Goal: Ask a question: Seek information or help from site administrators or community

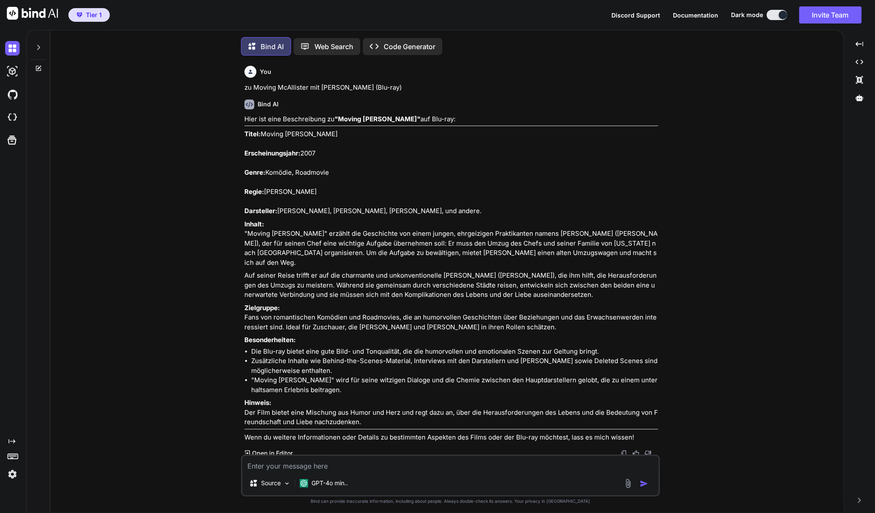
scroll to position [7309, 0]
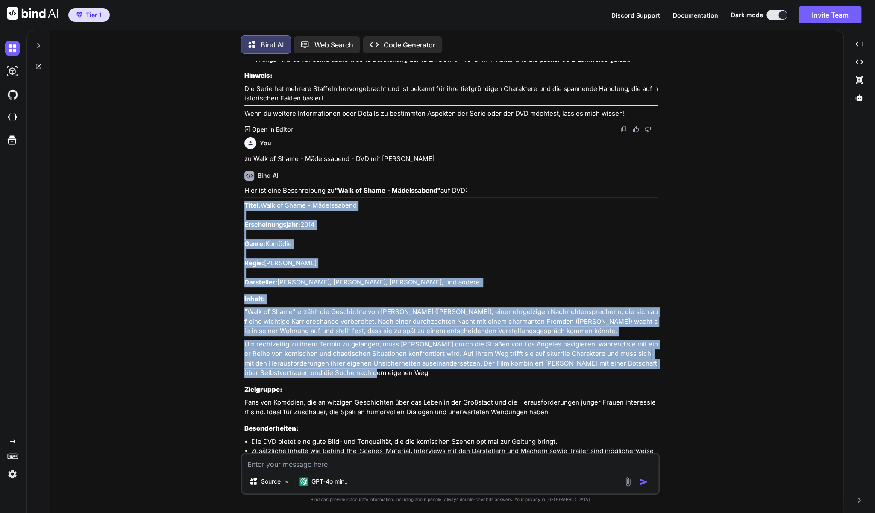
click at [391, 466] on textarea at bounding box center [450, 461] width 416 height 15
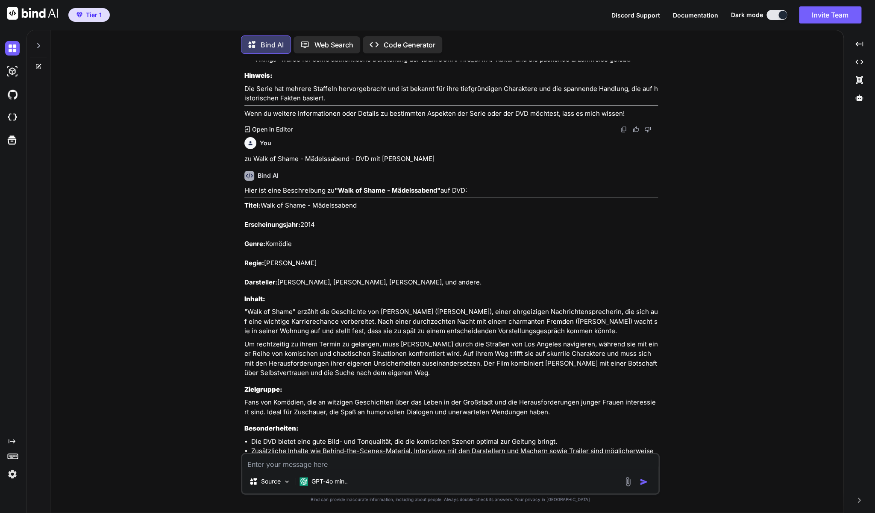
type textarea "z"
type textarea "x"
type textarea "zu"
type textarea "x"
type textarea "zu"
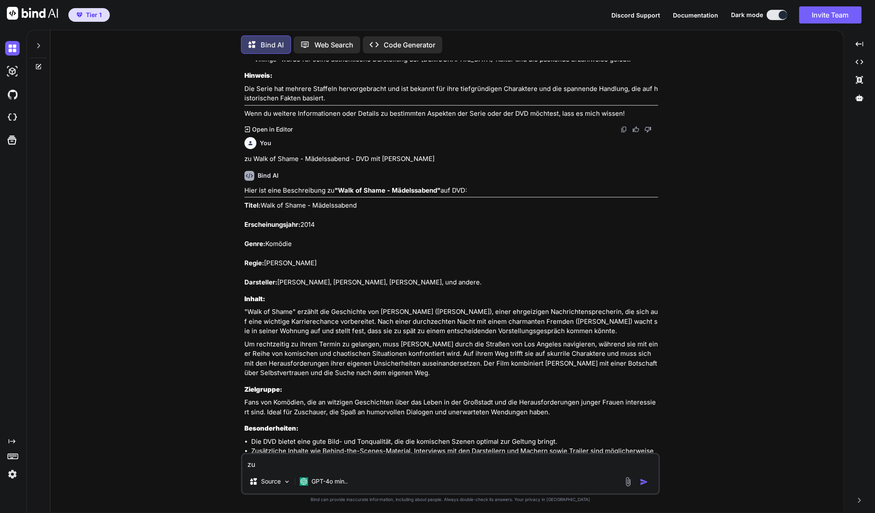
type textarea "x"
paste textarea "Barbie - Die Videospiel-Heldin (DVD)"
type textarea "zu Barbie - Die Videospiel-Heldin (DVD)"
type textarea "x"
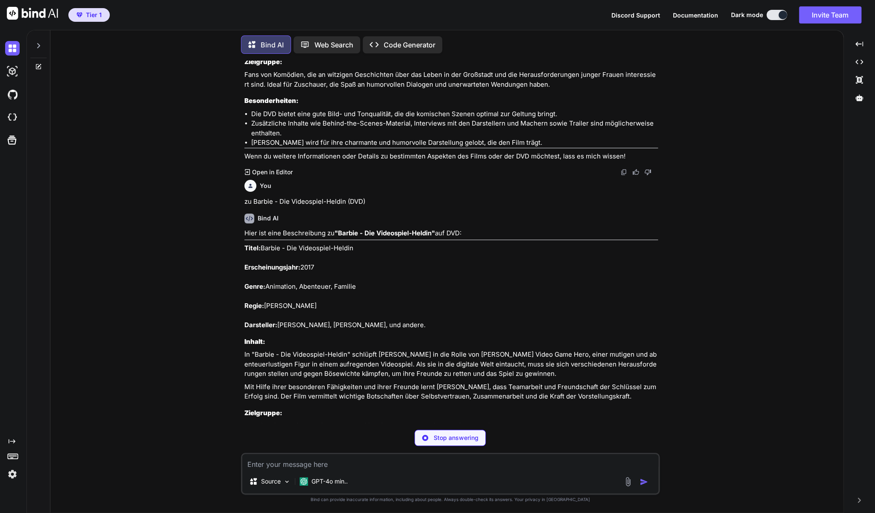
scroll to position [7637, 0]
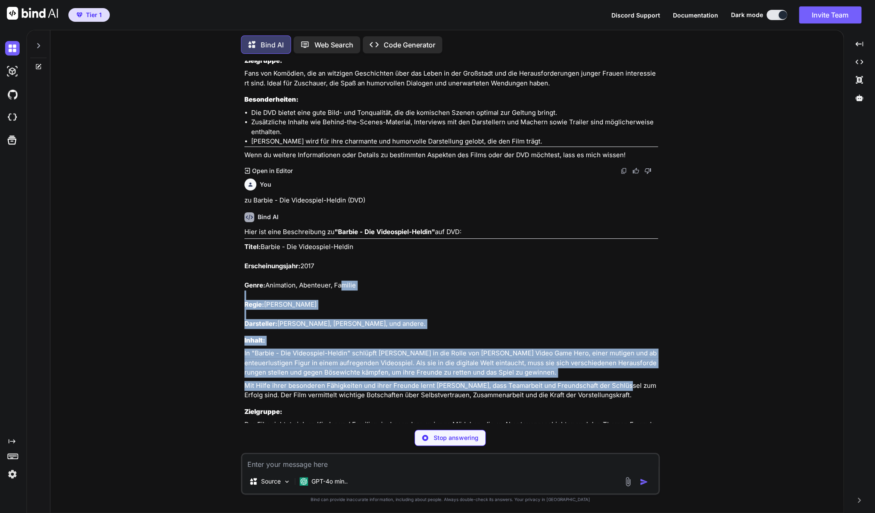
drag, startPoint x: 617, startPoint y: 368, endPoint x: 341, endPoint y: 266, distance: 293.6
click at [341, 266] on div "Hier ist eine Beschreibung zu "Barbie - Die Videospiel-Heldin" auf DVD: Titel: …" at bounding box center [450, 352] width 413 height 251
click at [586, 348] on p "In "Barbie - Die Videospiel-Heldin" schlüpft [PERSON_NAME] in die Rolle von [PE…" at bounding box center [450, 362] width 413 height 29
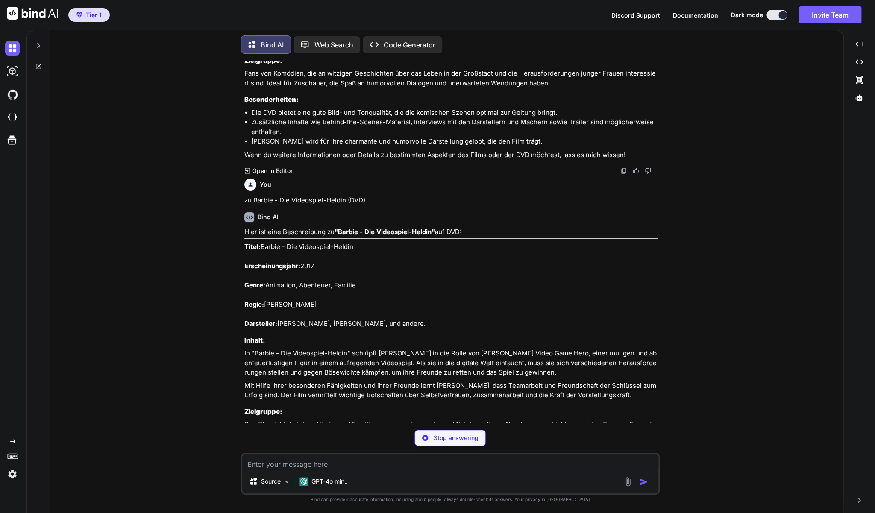
type textarea "x"
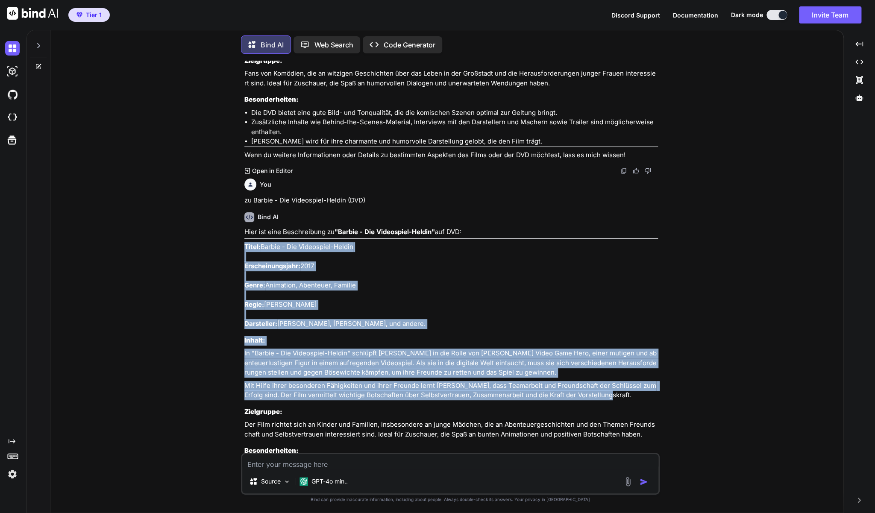
drag, startPoint x: 600, startPoint y: 373, endPoint x: 246, endPoint y: 226, distance: 382.7
click at [246, 227] on div "Hier ist eine Beschreibung zu "Barbie - Die Videospiel-Heldin" auf DVD: Titel: …" at bounding box center [450, 369] width 413 height 284
copy div "Titel: Barbie - Die Videospiel-Heldin Erscheinungsjahr: 2017 Genre: Animation, …"
click at [395, 470] on div "Source GPT-4o min.." at bounding box center [450, 474] width 419 height 42
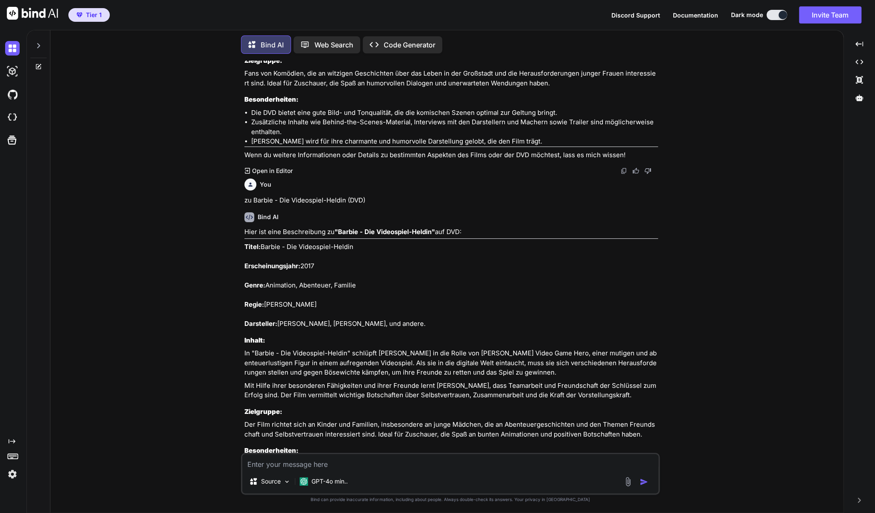
click at [397, 468] on textarea at bounding box center [450, 461] width 416 height 15
type textarea "z"
type textarea "x"
type textarea "zu"
type textarea "x"
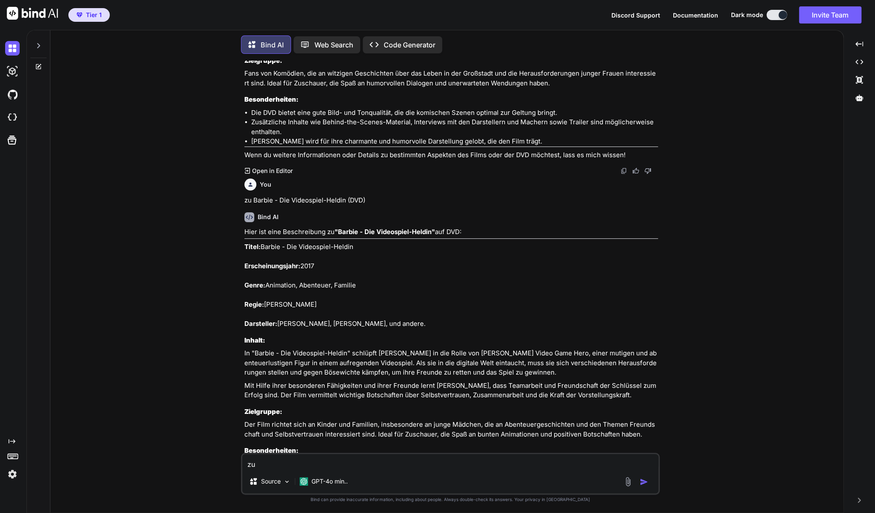
type textarea "zu"
type textarea "x"
paste textarea "[PERSON_NAME] in Das Sternenlicht Abenteuer DVD"
type textarea "zu Barbie in Das Sternenlicht Abenteuer DVD"
type textarea "x"
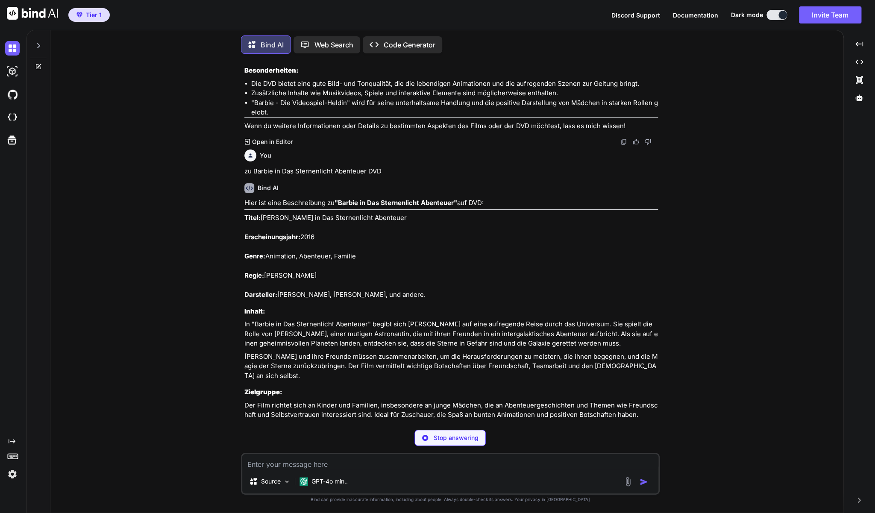
scroll to position [8020, 0]
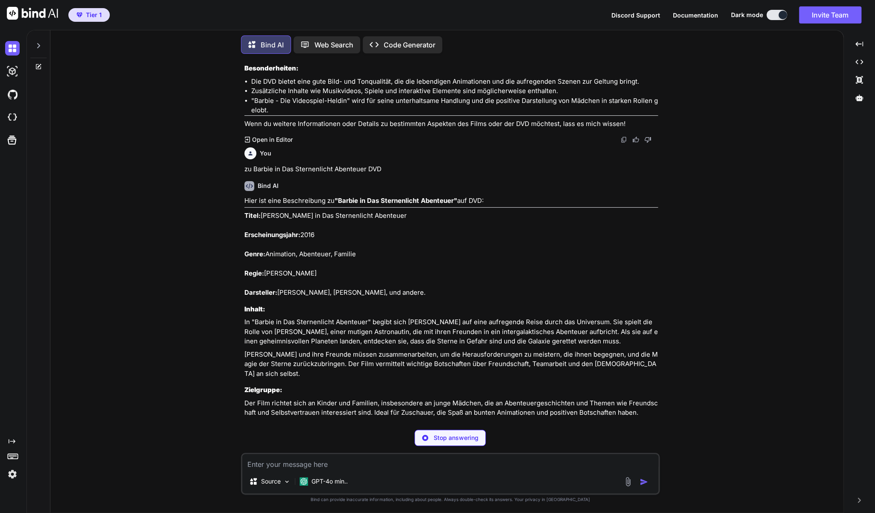
type textarea "x"
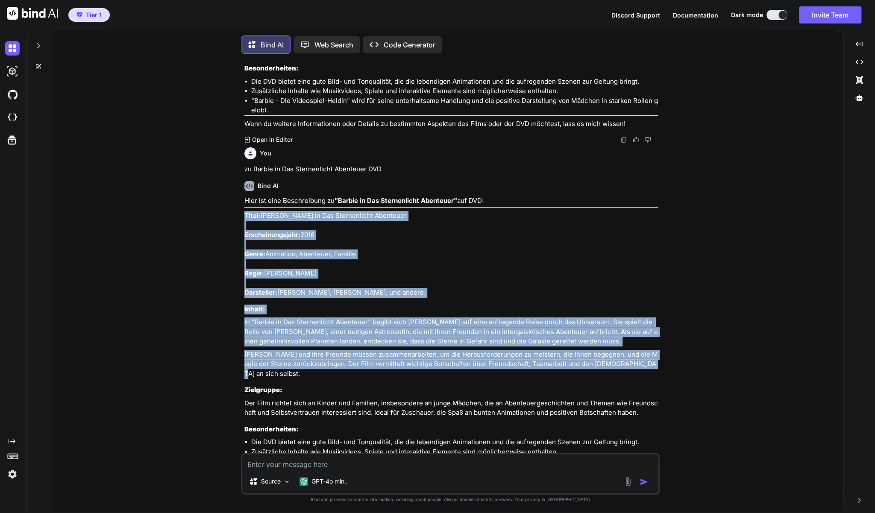
drag, startPoint x: 618, startPoint y: 342, endPoint x: 243, endPoint y: 191, distance: 404.5
click at [243, 191] on div "You zu Moving McAllister mit [PERSON_NAME] (Blu-ray) Bind AI Hier ist eine Besc…" at bounding box center [451, 257] width 417 height 392
copy div "Titel: [PERSON_NAME] in Das Sternenlicht Abenteuer Erscheinungsjahr: 2016 Genre…"
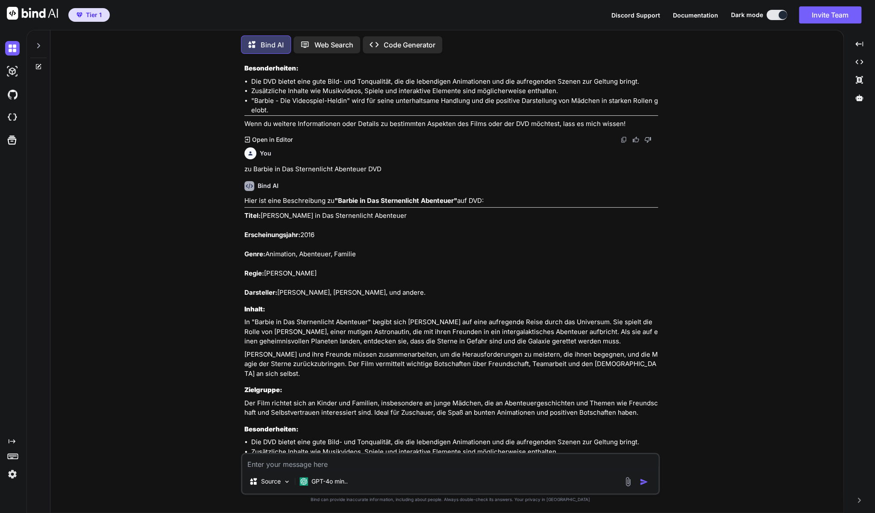
click at [296, 467] on textarea at bounding box center [450, 461] width 416 height 15
type textarea "z"
type textarea "x"
type textarea "zu"
type textarea "x"
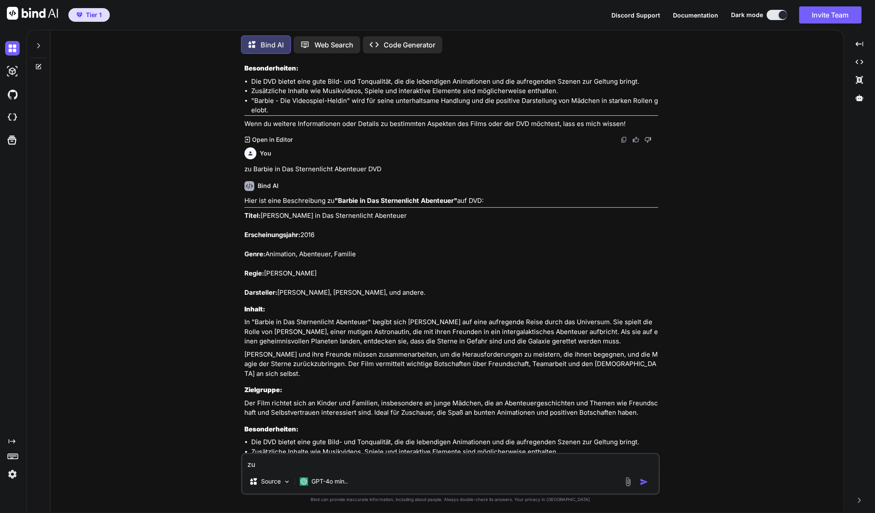
type textarea "zu"
type textarea "x"
paste textarea "[PERSON_NAME] und die Geheime Tür (DVD)"
type textarea "zu Barbie und die Geheime Tür (DVD)"
type textarea "x"
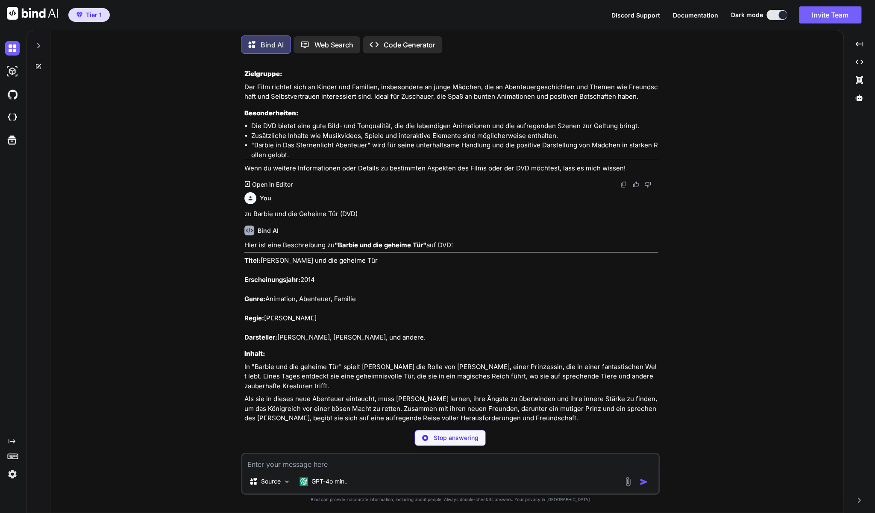
scroll to position [8336, 0]
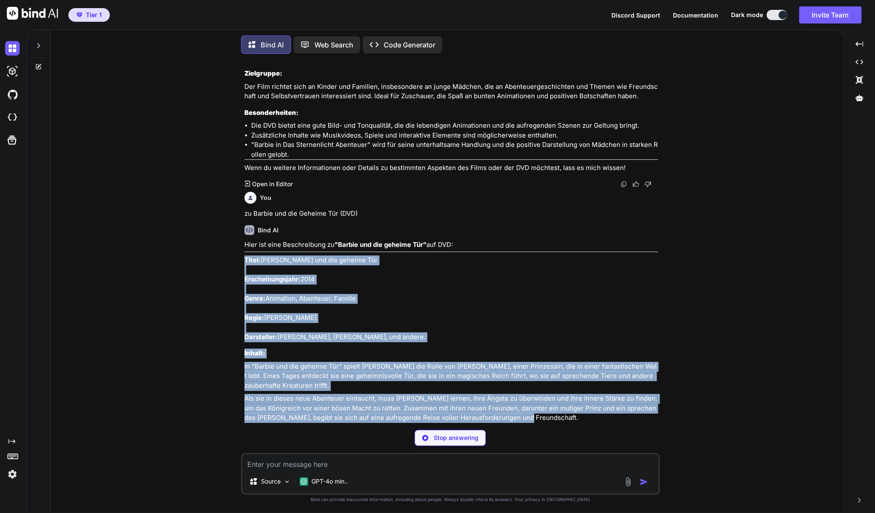
drag, startPoint x: 513, startPoint y: 385, endPoint x: 244, endPoint y: 229, distance: 310.7
click at [244, 229] on div "You zu Moving McAllister mit [PERSON_NAME] (Blu-ray) Bind AI Hier ist eine Besc…" at bounding box center [451, 242] width 417 height 362
copy div "Titel: Barbie und die geheime Tür Erscheinungsjahr: 2014 Genre: Animation, Aben…"
type textarea "x"
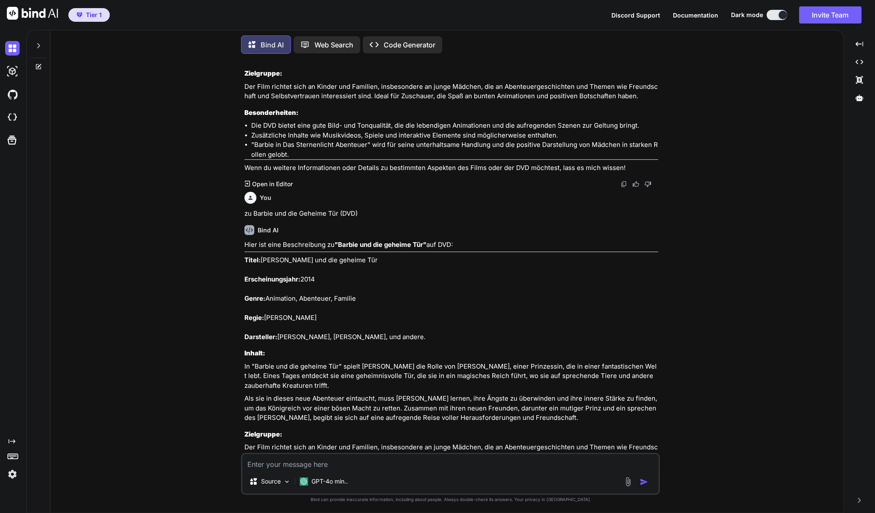
click at [312, 462] on textarea at bounding box center [450, 461] width 416 height 15
type textarea "z"
type textarea "x"
type textarea "zu"
type textarea "x"
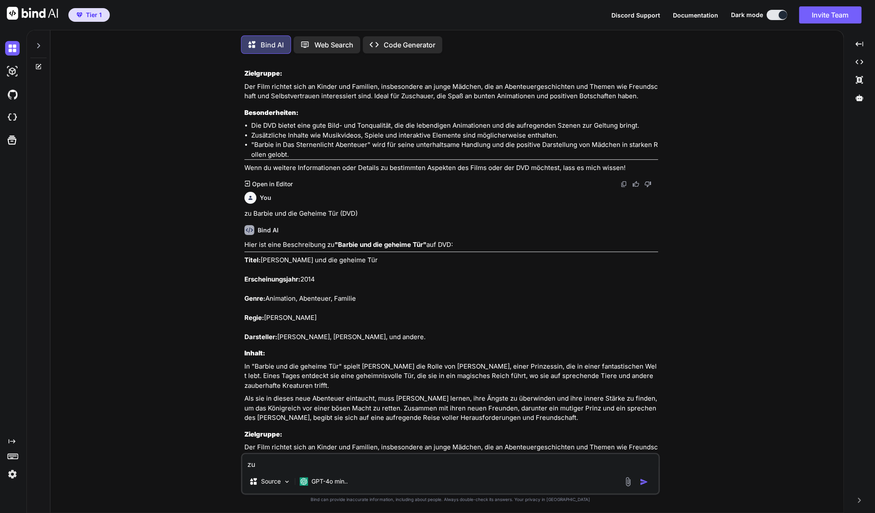
type textarea "zu"
type textarea "x"
paste textarea "Barbie - Die grosse Hundesuche (DVD)"
type textarea "zu Barbie - Die grosse Hundesuche (DVD)"
type textarea "x"
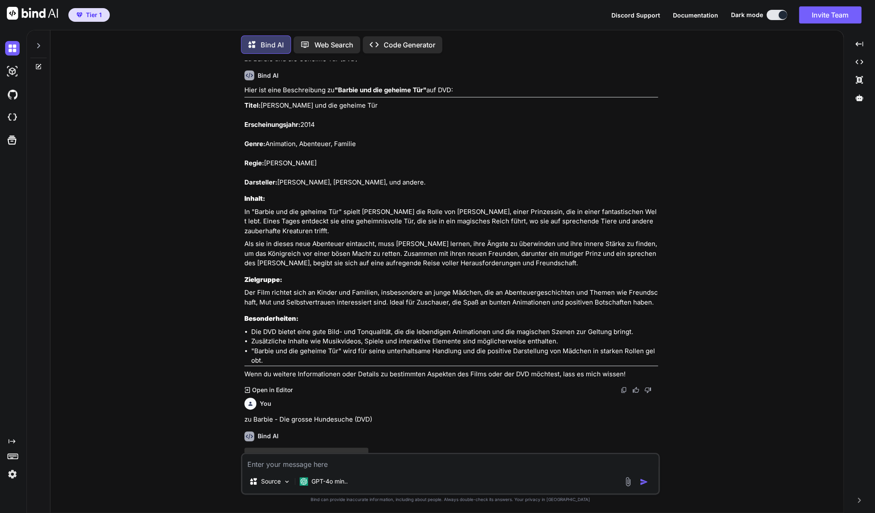
scroll to position [8482, 0]
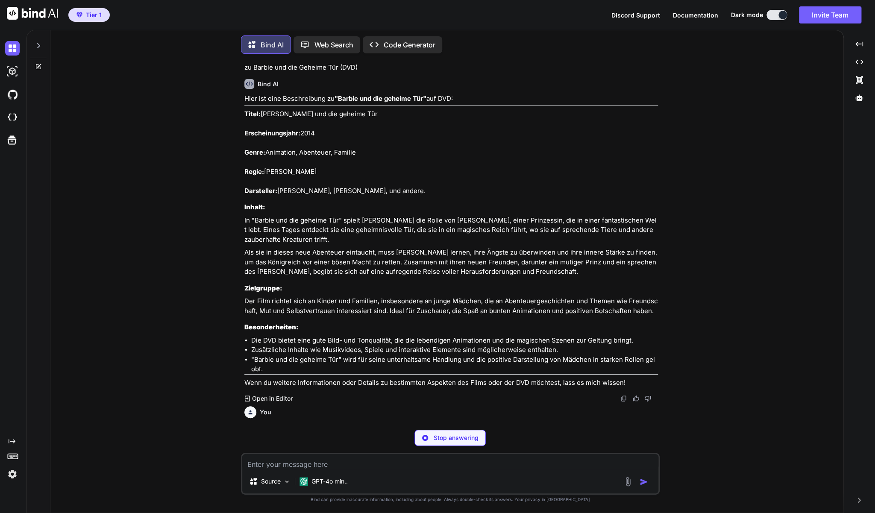
type textarea "x"
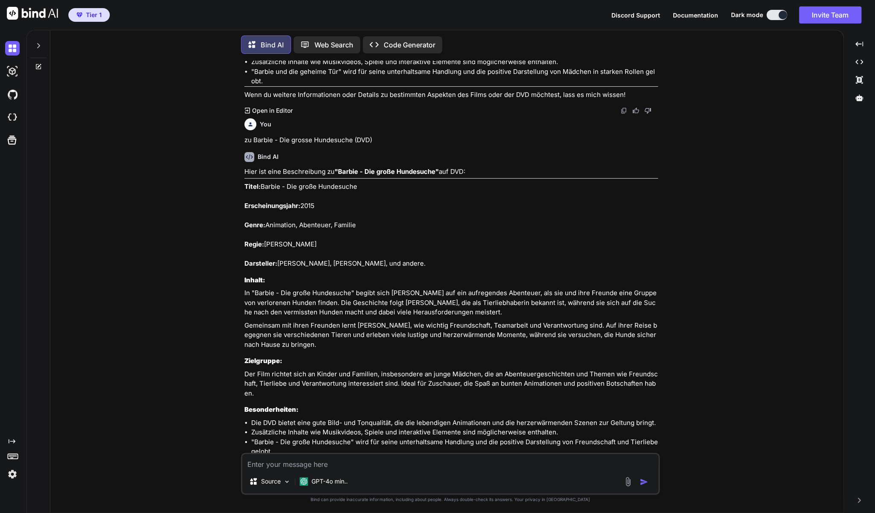
scroll to position [8771, 0]
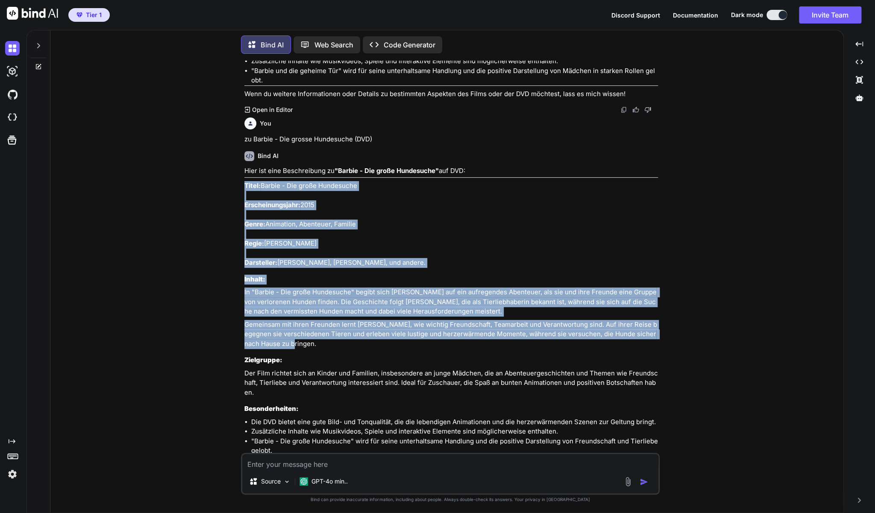
drag, startPoint x: 286, startPoint y: 312, endPoint x: 244, endPoint y: 157, distance: 160.9
click at [244, 166] on div "Hier ist eine Beschreibung zu "Barbie - Die große Hundesuche" auf DVD: Titel: B…" at bounding box center [450, 317] width 413 height 303
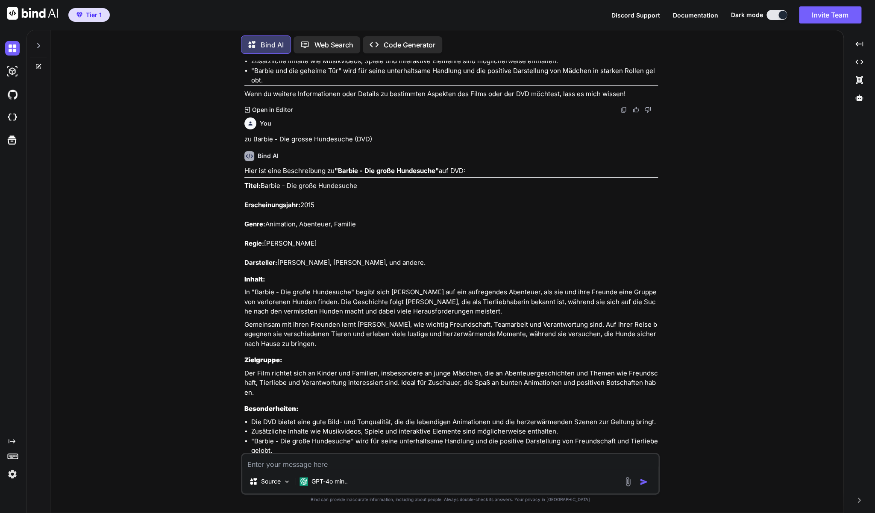
click at [267, 464] on textarea at bounding box center [450, 461] width 416 height 15
type textarea "z"
type textarea "x"
type textarea "zu"
type textarea "x"
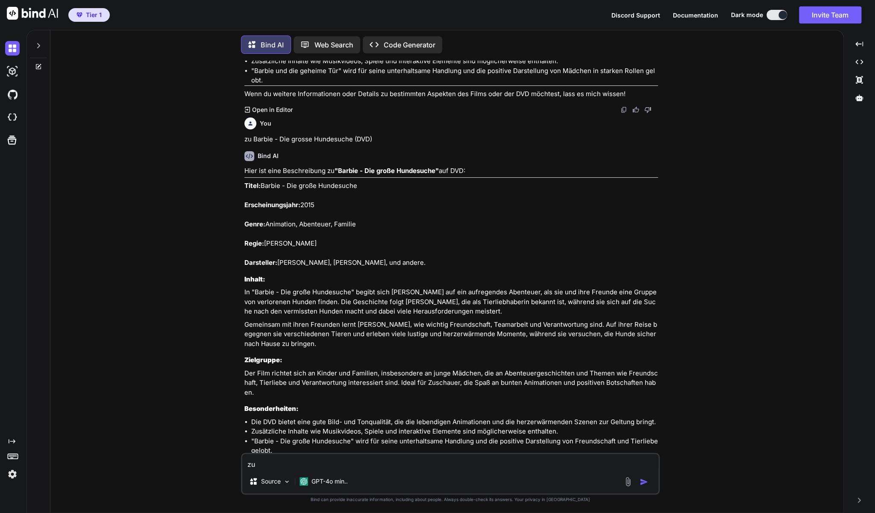
type textarea "zu"
type textarea "x"
paste textarea "[PERSON_NAME] und ihre Schwestern im Hundeabenteuer (DVD)"
type textarea "zu [PERSON_NAME] und ihre Schwestern im Hundeabenteuer (DVD)"
type textarea "x"
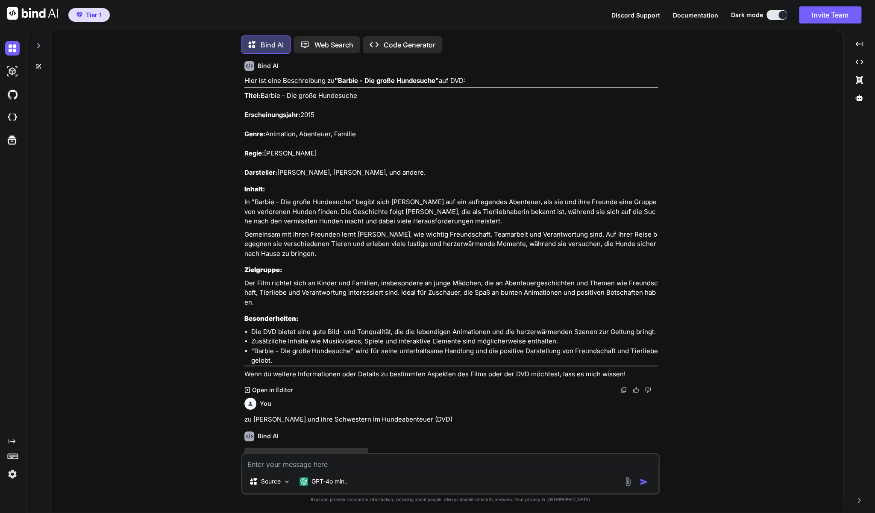
scroll to position [8852, 0]
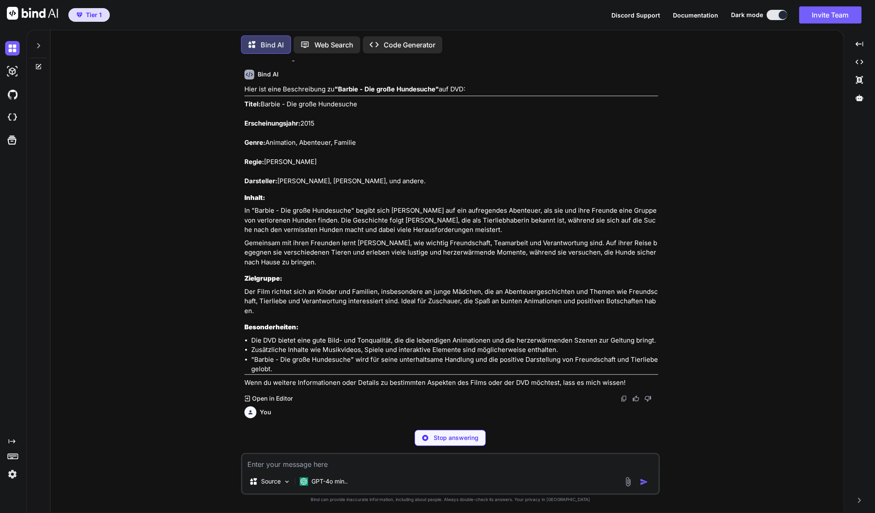
type textarea "x"
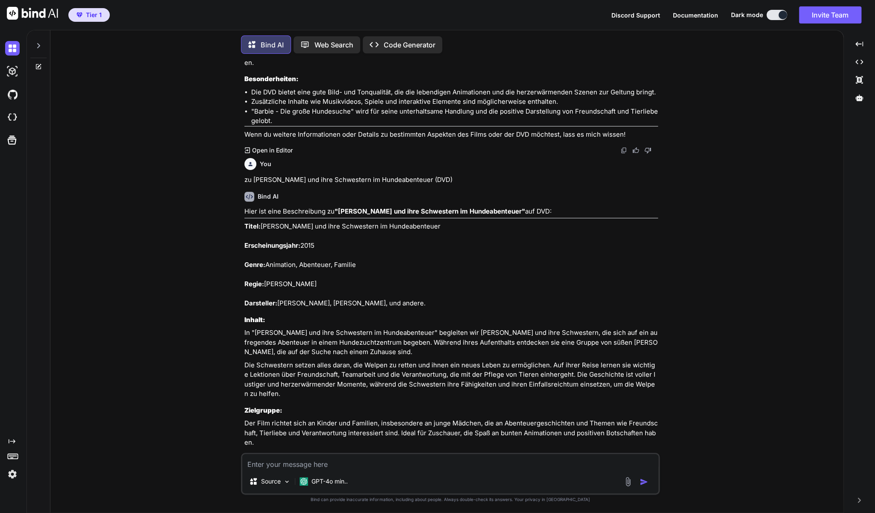
scroll to position [9101, 0]
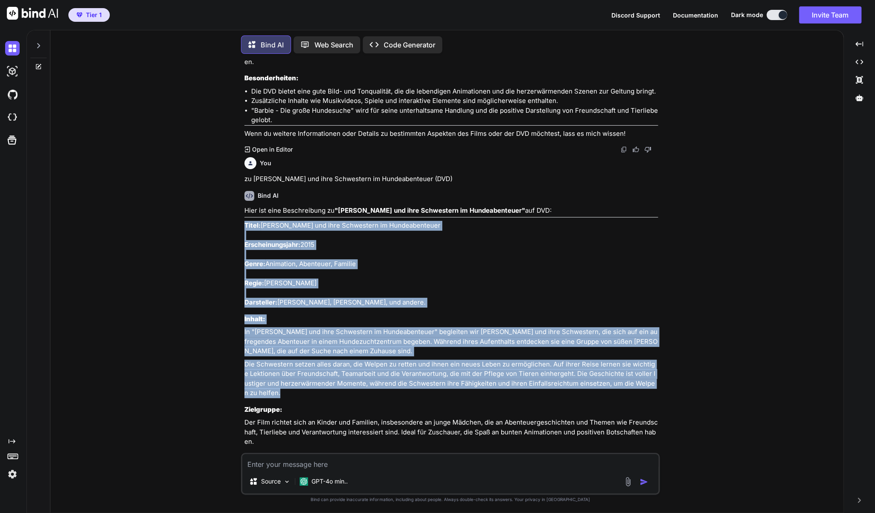
drag, startPoint x: 271, startPoint y: 365, endPoint x: 246, endPoint y: 193, distance: 173.5
click at [246, 206] on div "Hier ist eine Beschreibung zu "Barbie und ihre Schwestern im Hundeabenteuer" au…" at bounding box center [450, 362] width 413 height 313
copy div "Titel: [PERSON_NAME] und ihre Schwestern im Hundeabenteuer Erscheinungsjahr: 20…"
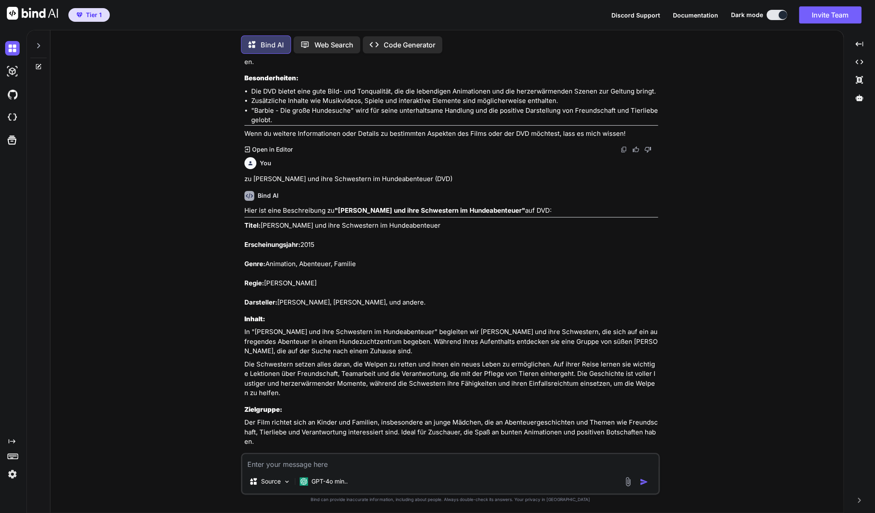
click at [468, 467] on textarea at bounding box center [450, 461] width 416 height 15
type textarea "z"
type textarea "x"
type textarea "zu"
type textarea "x"
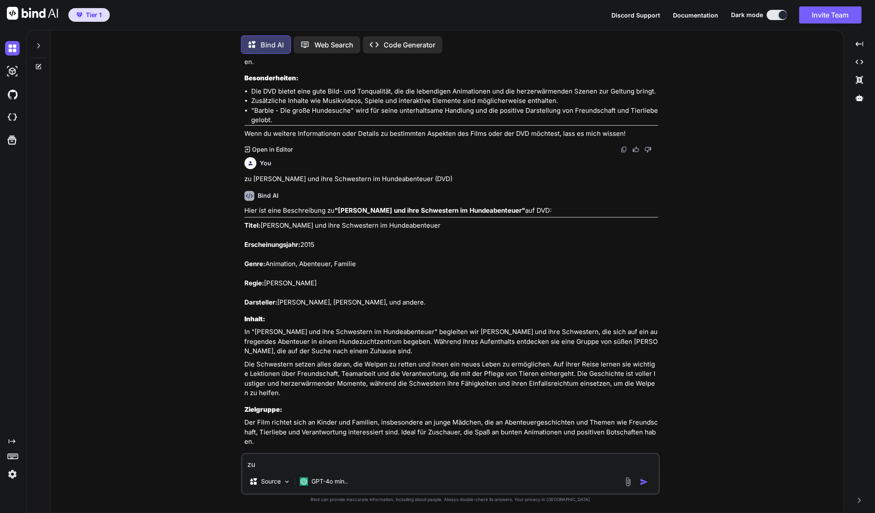
type textarea "zu"
type textarea "x"
paste textarea "Barbie in Die Magischen Perlen (DVD)"
type textarea "zu Barbie in Die Magischen Perlen (DVD)"
type textarea "x"
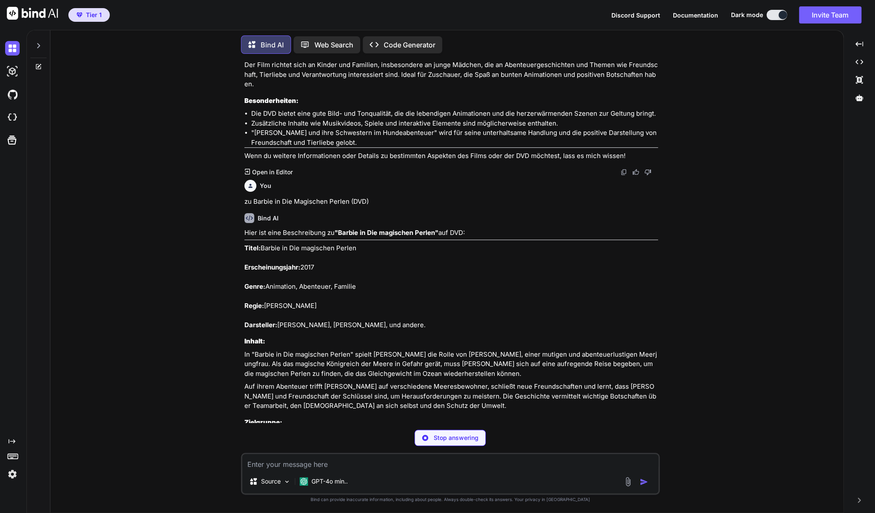
scroll to position [9460, 0]
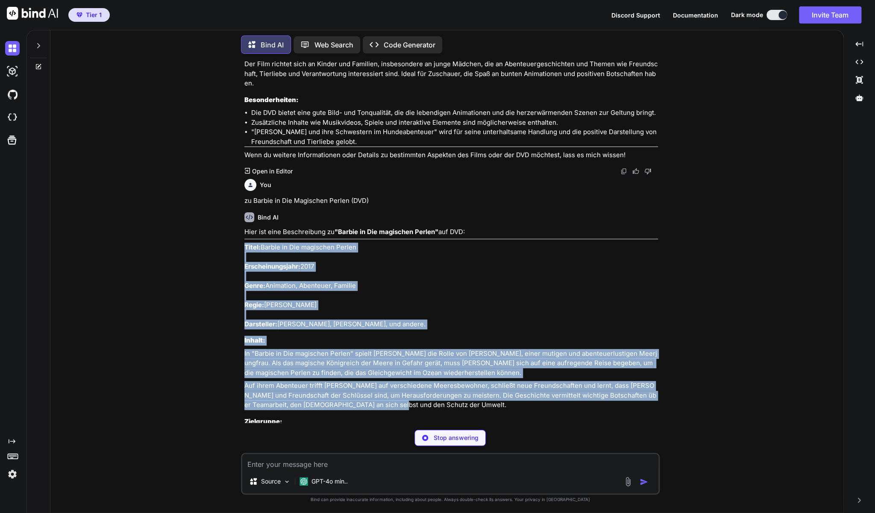
drag, startPoint x: 386, startPoint y: 372, endPoint x: 243, endPoint y: 217, distance: 210.7
click at [243, 217] on div "You zu Moving McAllister mit [PERSON_NAME] (Blu-ray) Bind AI Hier ist eine Besc…" at bounding box center [451, 242] width 417 height 362
copy div "Titel: Barbie in Die magischen Perlen Erscheinungsjahr: 2017 Genre: Animation, …"
type textarea "x"
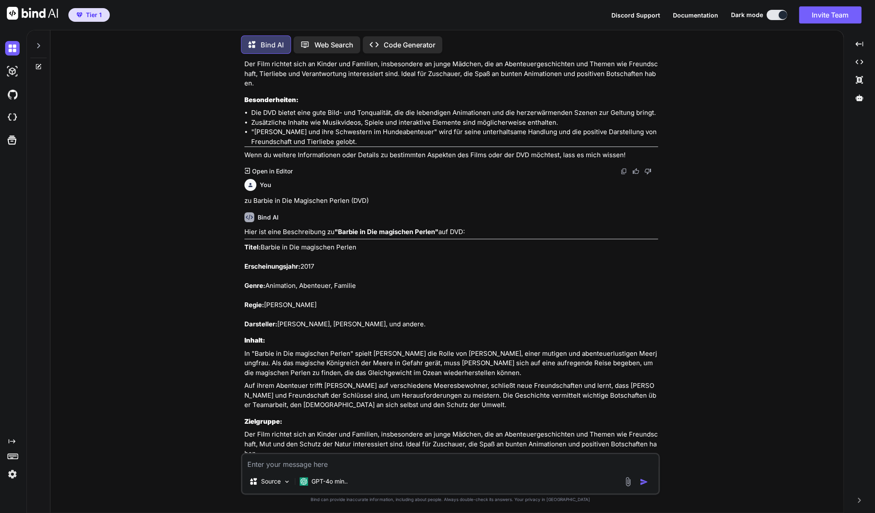
click at [375, 466] on textarea at bounding box center [450, 461] width 416 height 15
type textarea "z"
type textarea "x"
type textarea "zu"
type textarea "x"
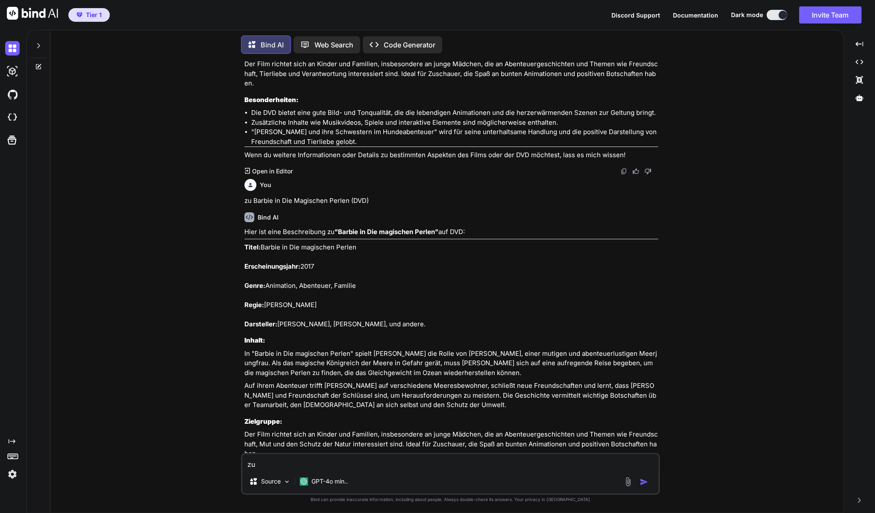
type textarea "zu"
type textarea "x"
paste textarea "Barbie - Die Prinzessin und der Popstar (DVD)"
type textarea "zu Barbie - Die Prinzessin und der Popstar (DVD)"
type textarea "x"
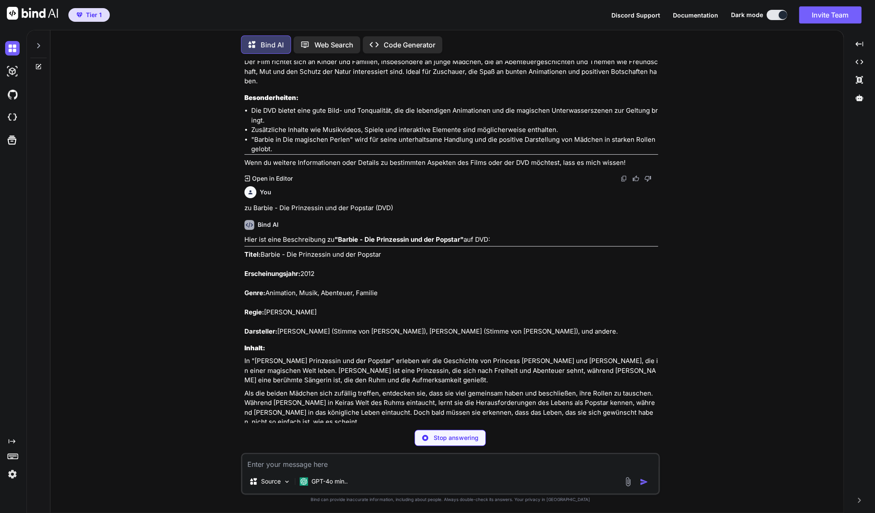
scroll to position [9832, 0]
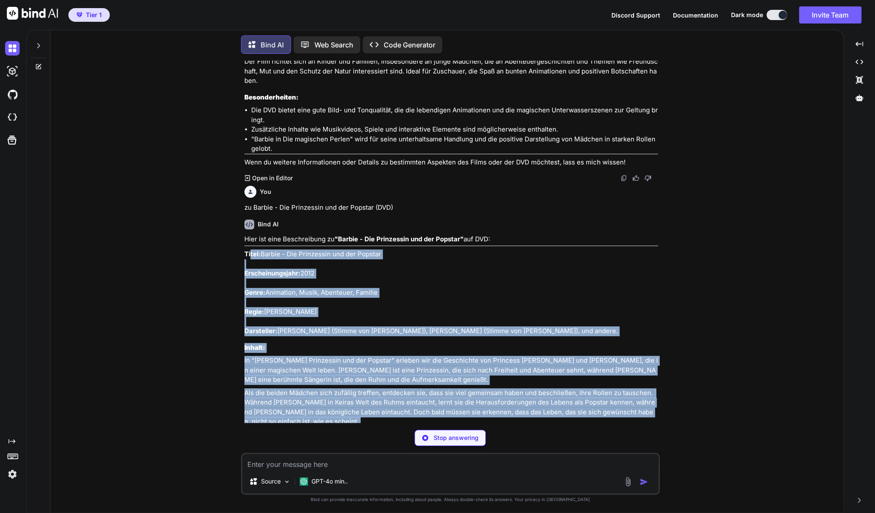
type textarea "x"
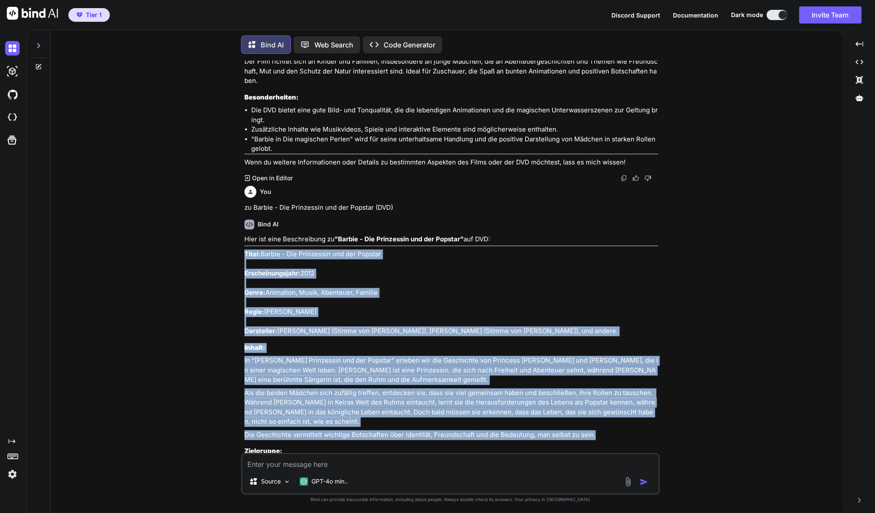
drag, startPoint x: 604, startPoint y: 402, endPoint x: 243, endPoint y: 220, distance: 403.9
click at [243, 220] on div "You zu Moving McAllister mit [PERSON_NAME] (Blu-ray) Bind AI Hier ist eine Besc…" at bounding box center [451, 257] width 417 height 392
copy div "Lorem: Ipsumd - Sit Ametconsec adi eli Seddoei Temporincididunt: 9221 Utlab: Et…"
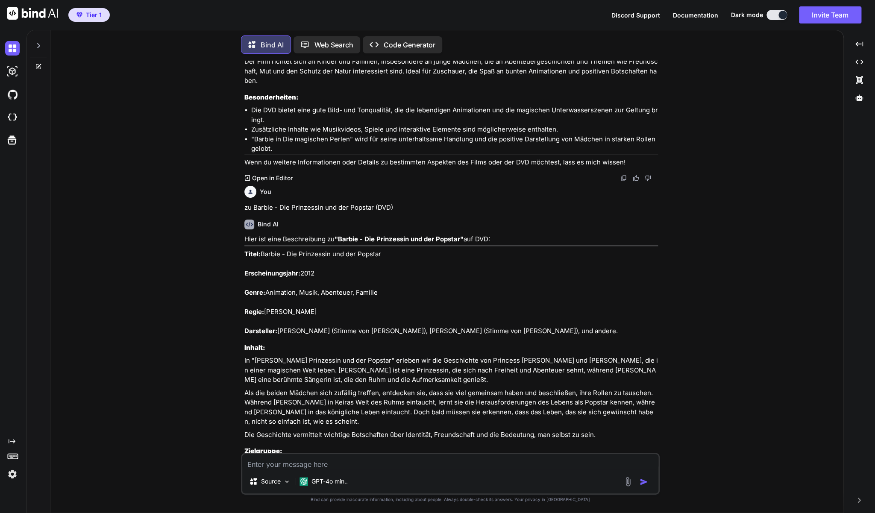
click at [344, 467] on textarea at bounding box center [450, 461] width 416 height 15
type textarea "Z"
type textarea "x"
type textarea "Zu"
type textarea "x"
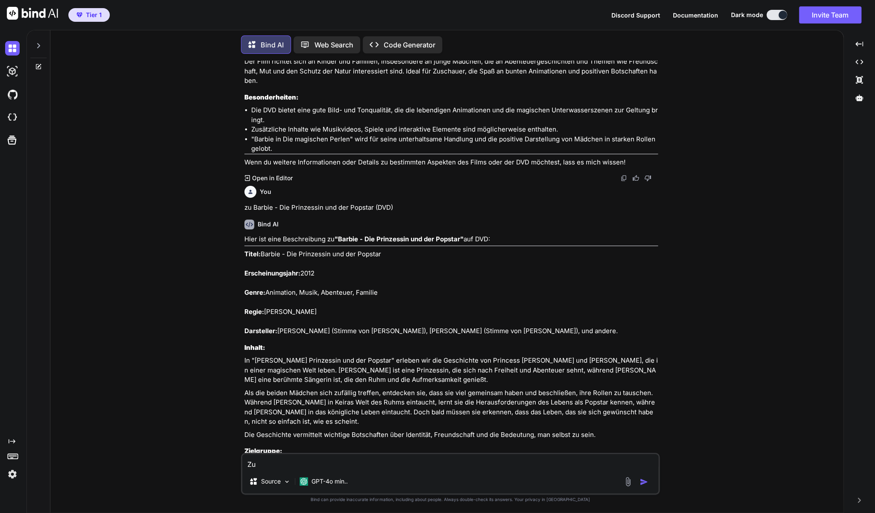
type textarea "Zu"
type textarea "x"
paste textarea "Barbie - Das Agenten Team (DVD)"
type textarea "Zu Barbie - Das Agenten Team (DVD)"
type textarea "x"
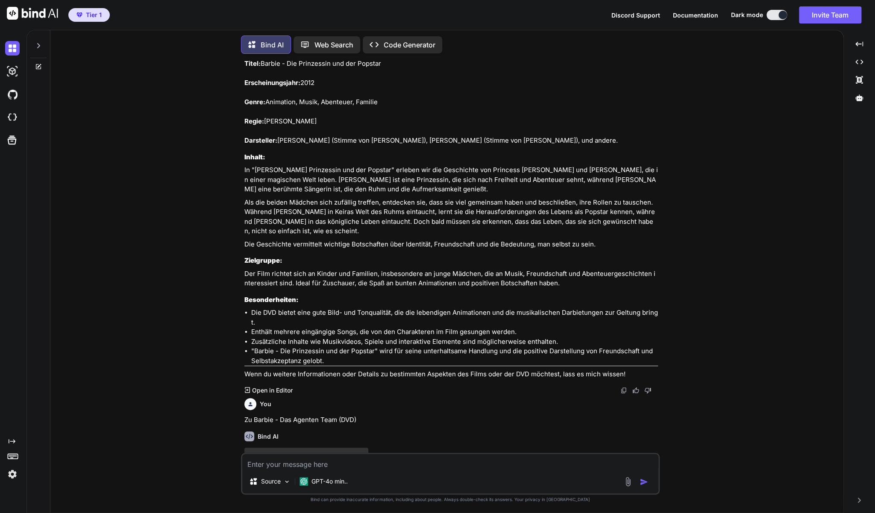
scroll to position [10014, 0]
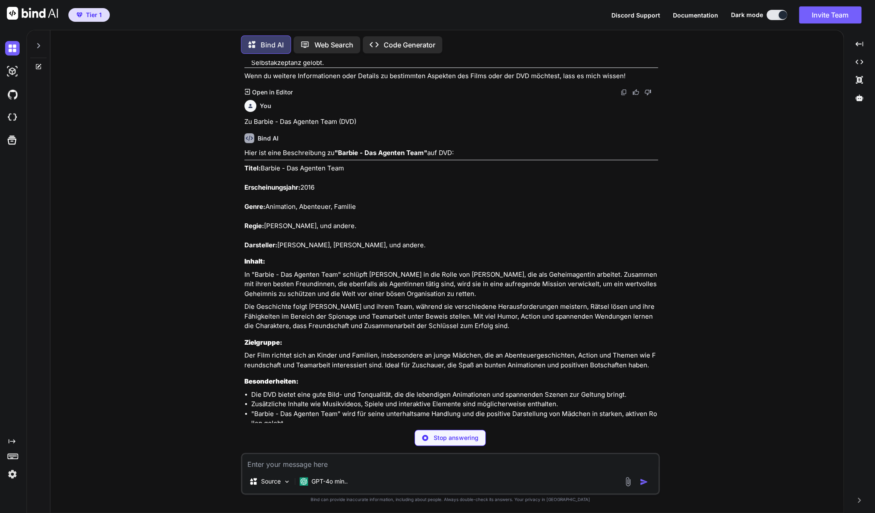
type textarea "x"
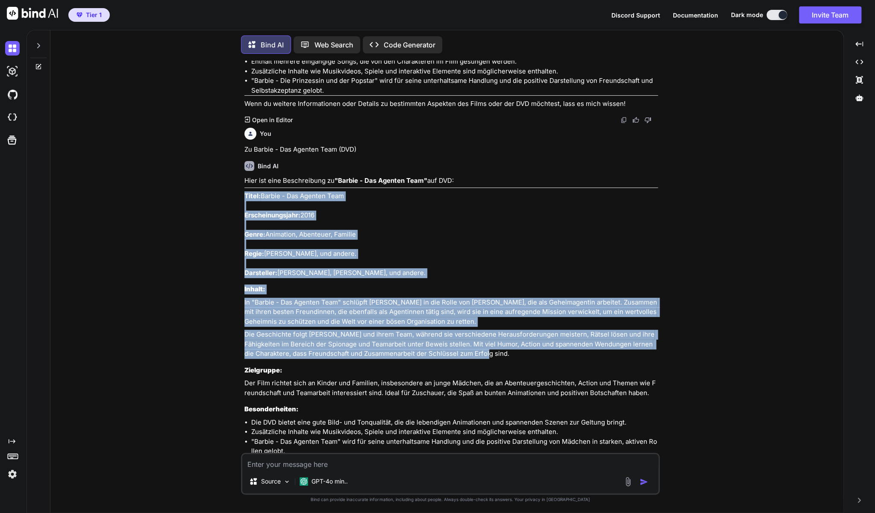
drag, startPoint x: 500, startPoint y: 325, endPoint x: 244, endPoint y: 163, distance: 302.1
click at [244, 176] on div "Hier ist eine Beschreibung zu "Barbie - Das Agenten Team" auf DVD: Titel: Barbi…" at bounding box center [450, 322] width 413 height 293
copy div "Titel: Barbie - Das Agenten Team Erscheinungsjahr: 2016 Genre: Animation, Abent…"
